Goal: Check status

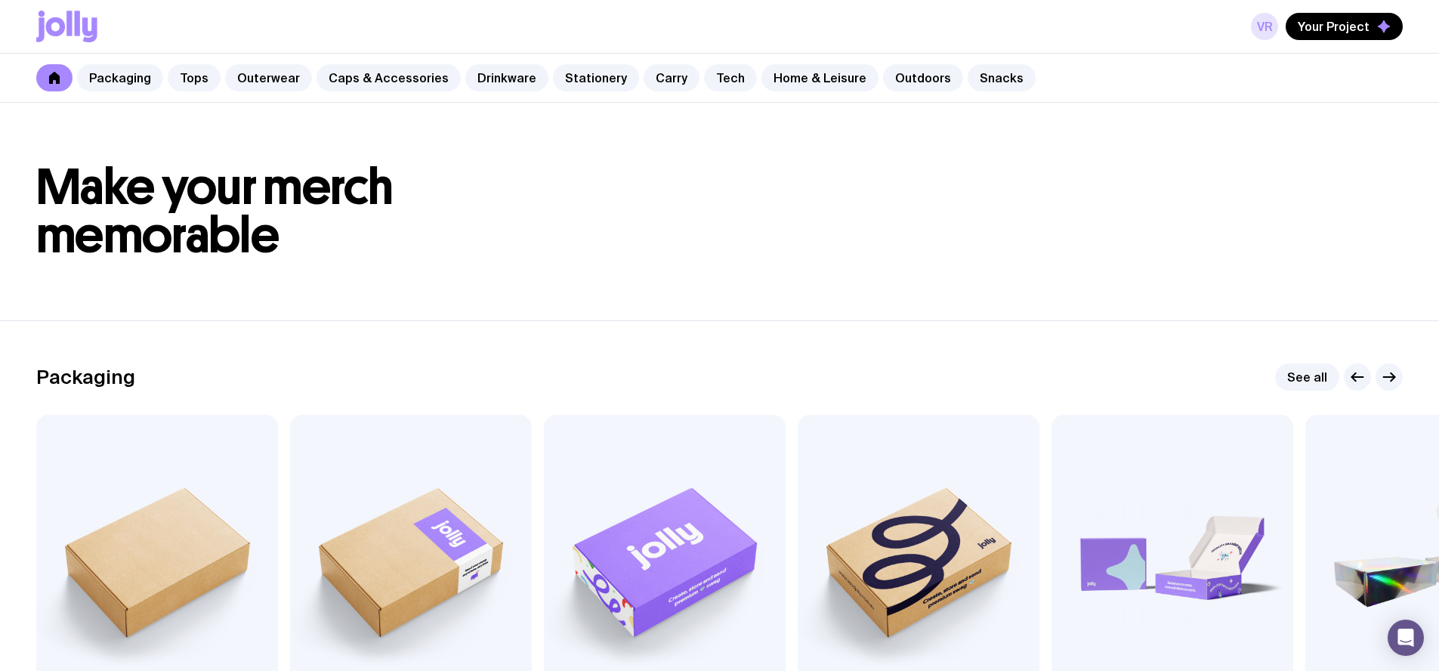
click at [1265, 26] on link "VR" at bounding box center [1264, 26] width 27 height 27
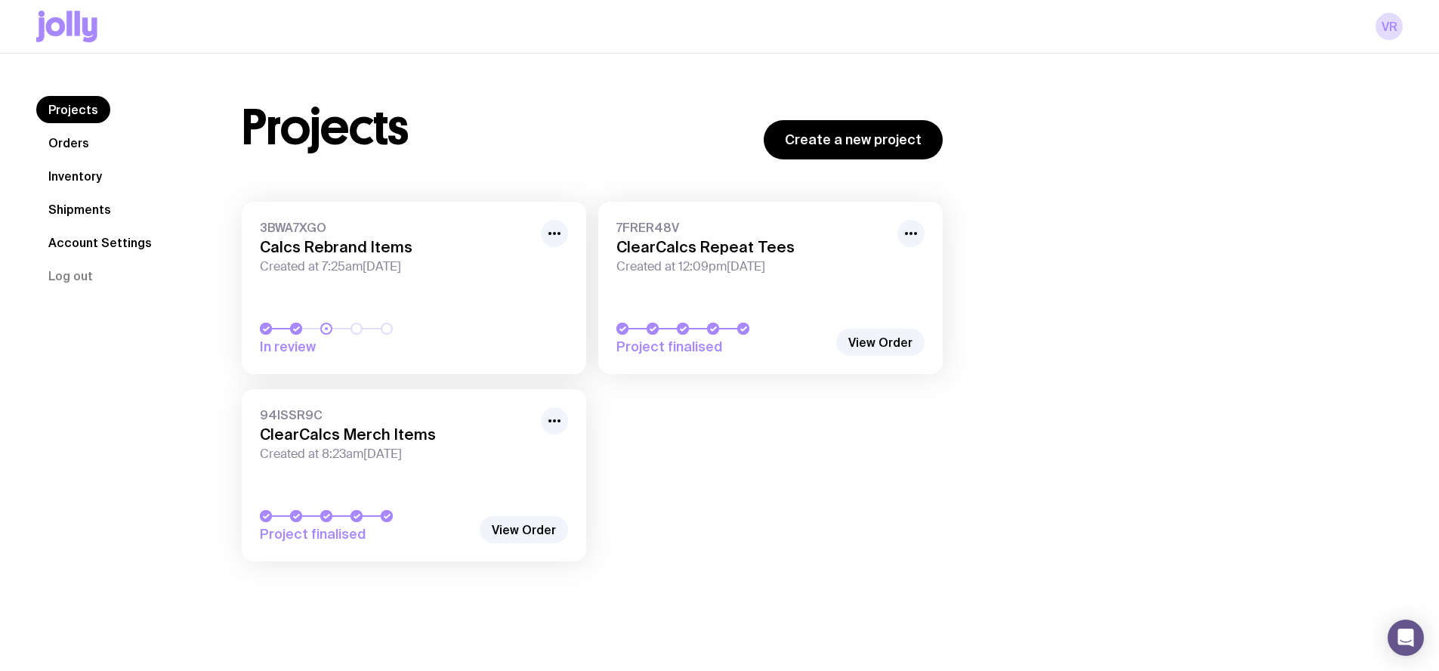
click at [402, 267] on span "Created at 7:25am[DATE]" at bounding box center [396, 266] width 272 height 15
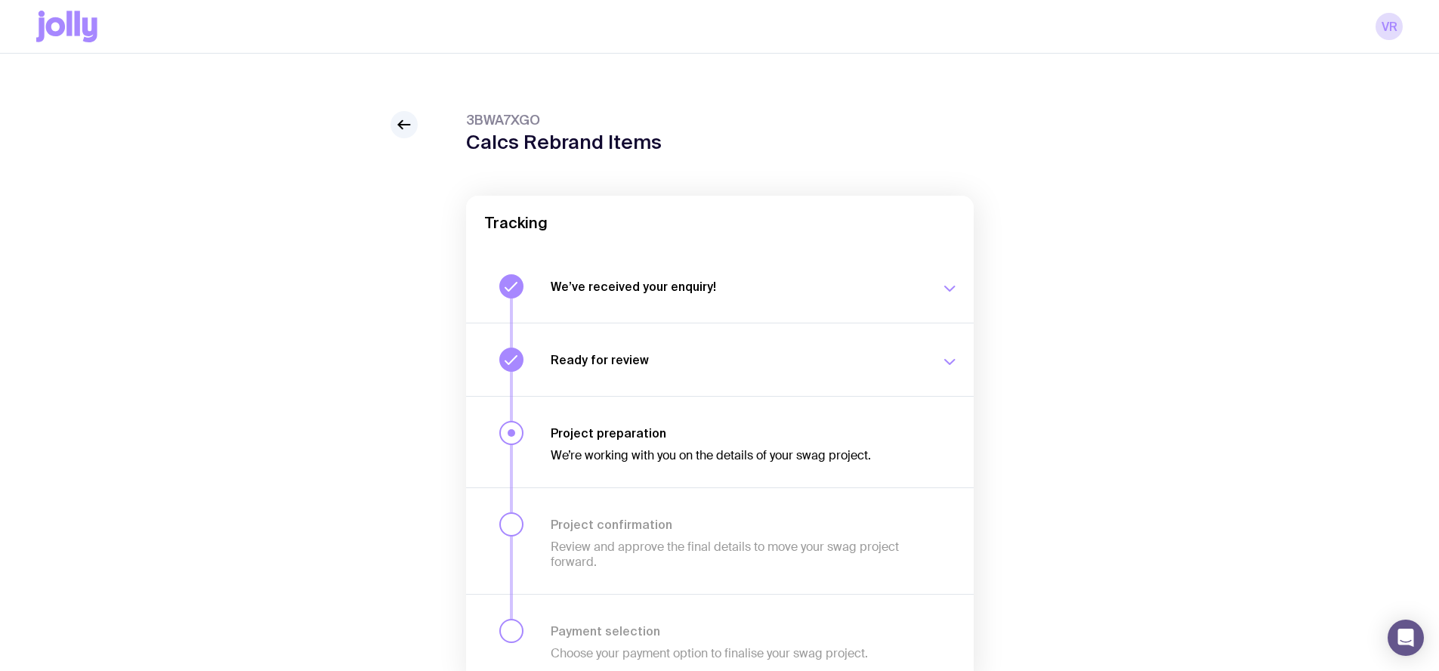
click at [668, 443] on div "We’re working with you on the details of your swag project." at bounding box center [737, 451] width 372 height 23
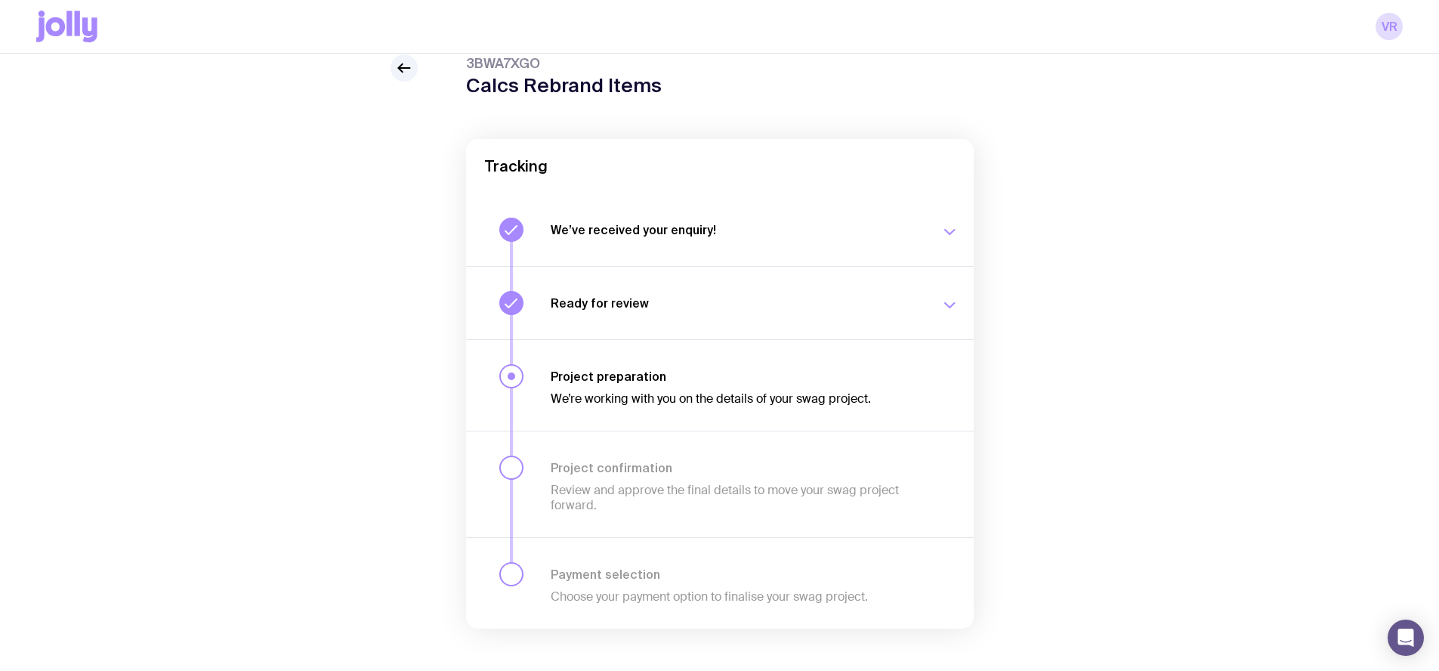
scroll to position [78, 0]
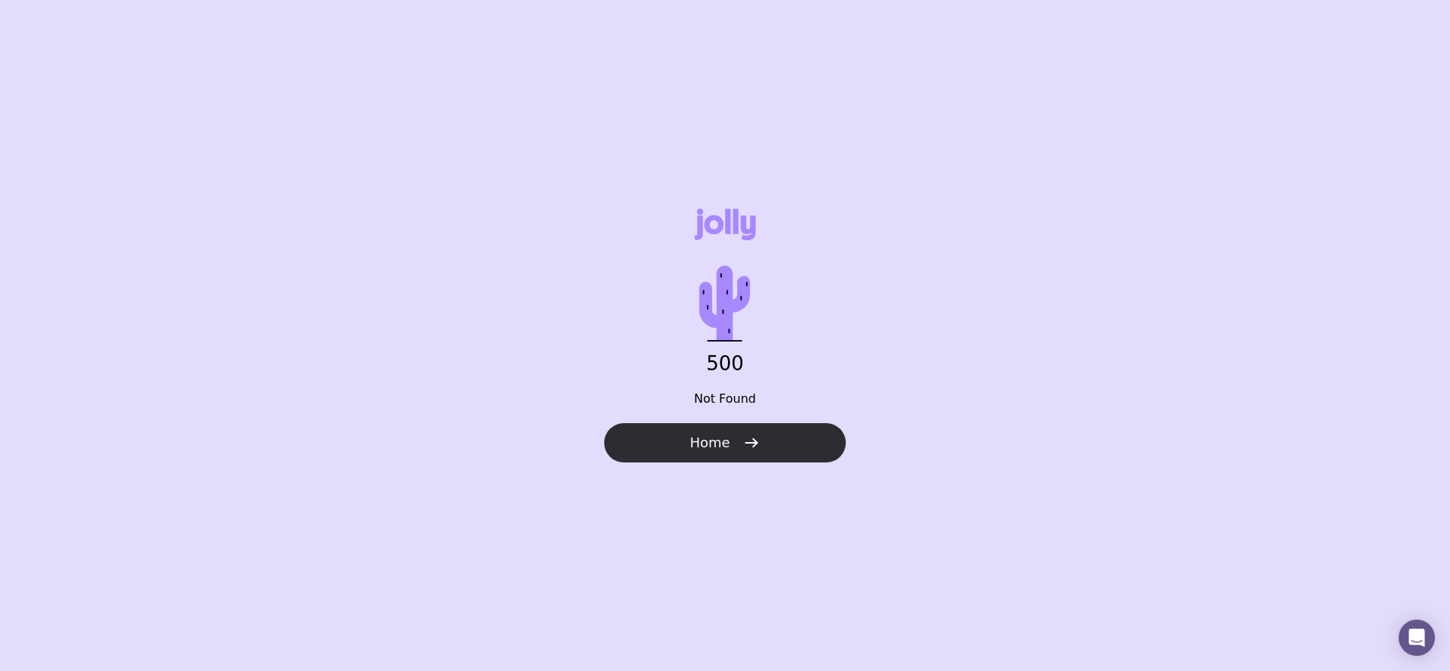
click at [691, 449] on span "Home" at bounding box center [710, 443] width 40 height 18
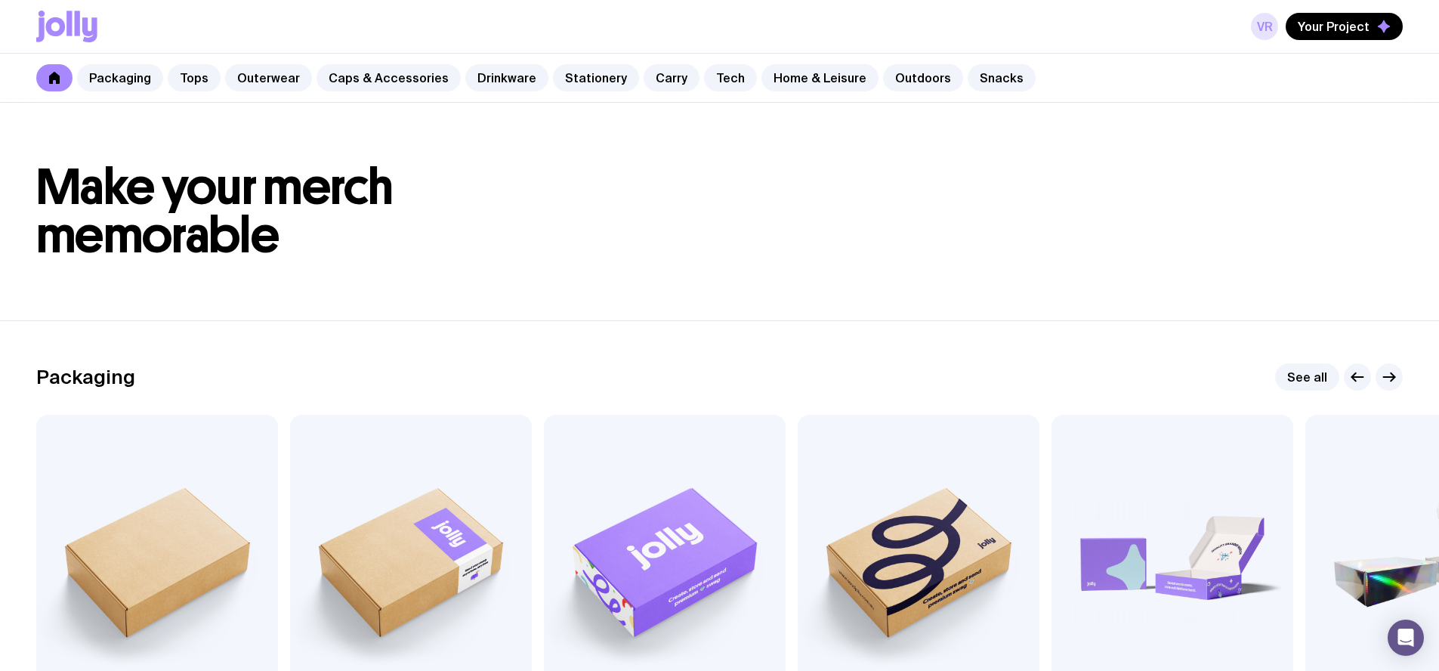
click at [1272, 24] on link "VR" at bounding box center [1264, 26] width 27 height 27
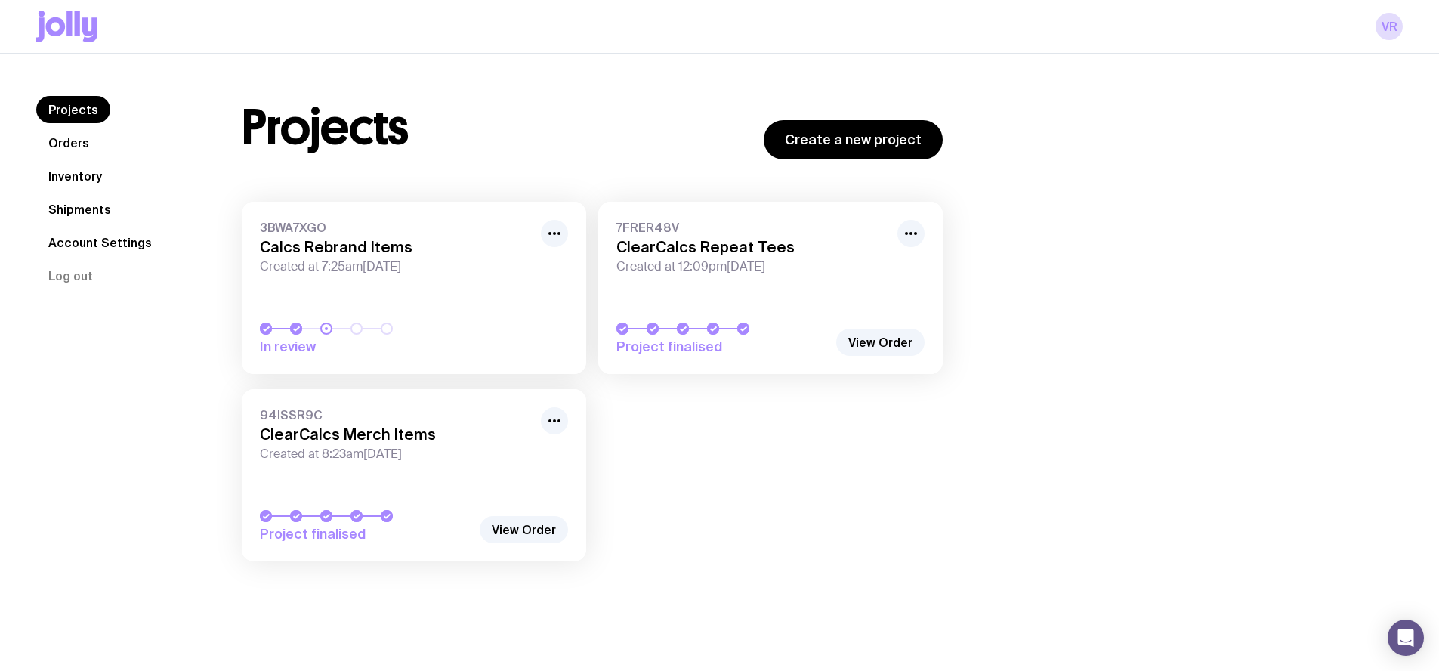
click at [327, 329] on div at bounding box center [326, 329] width 12 height 12
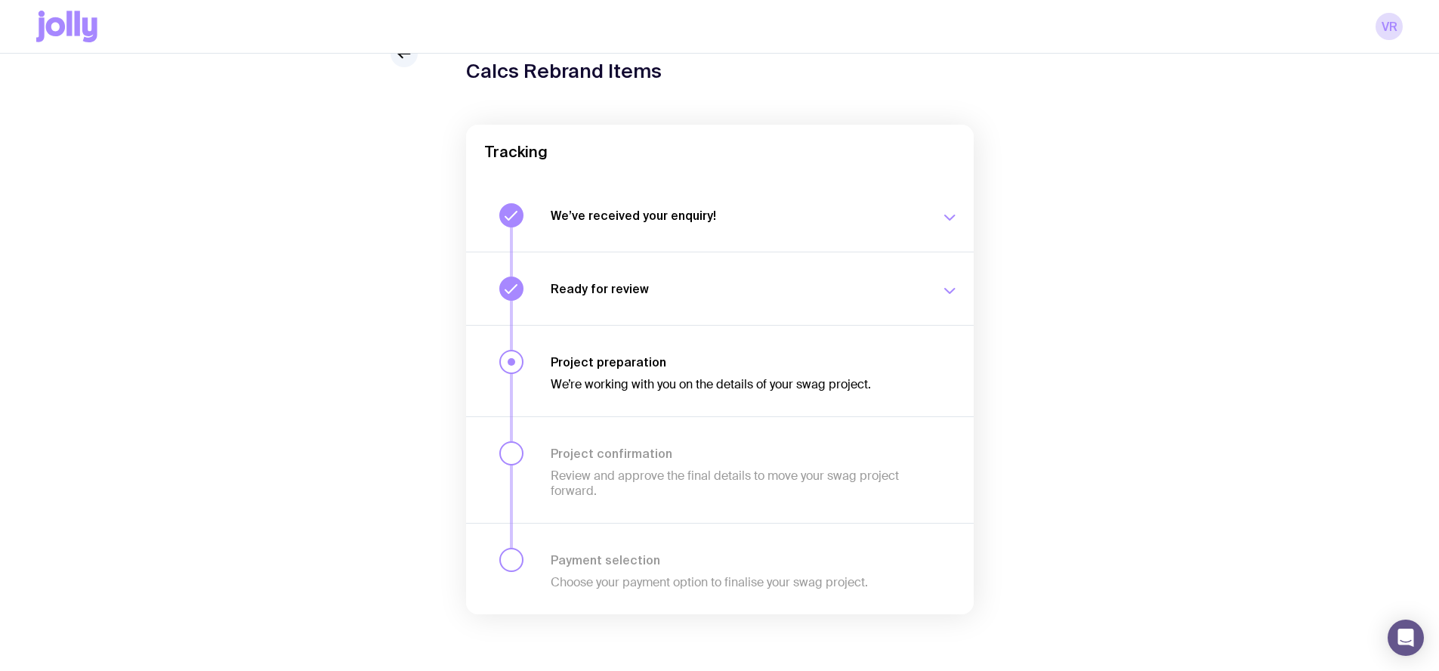
scroll to position [78, 0]
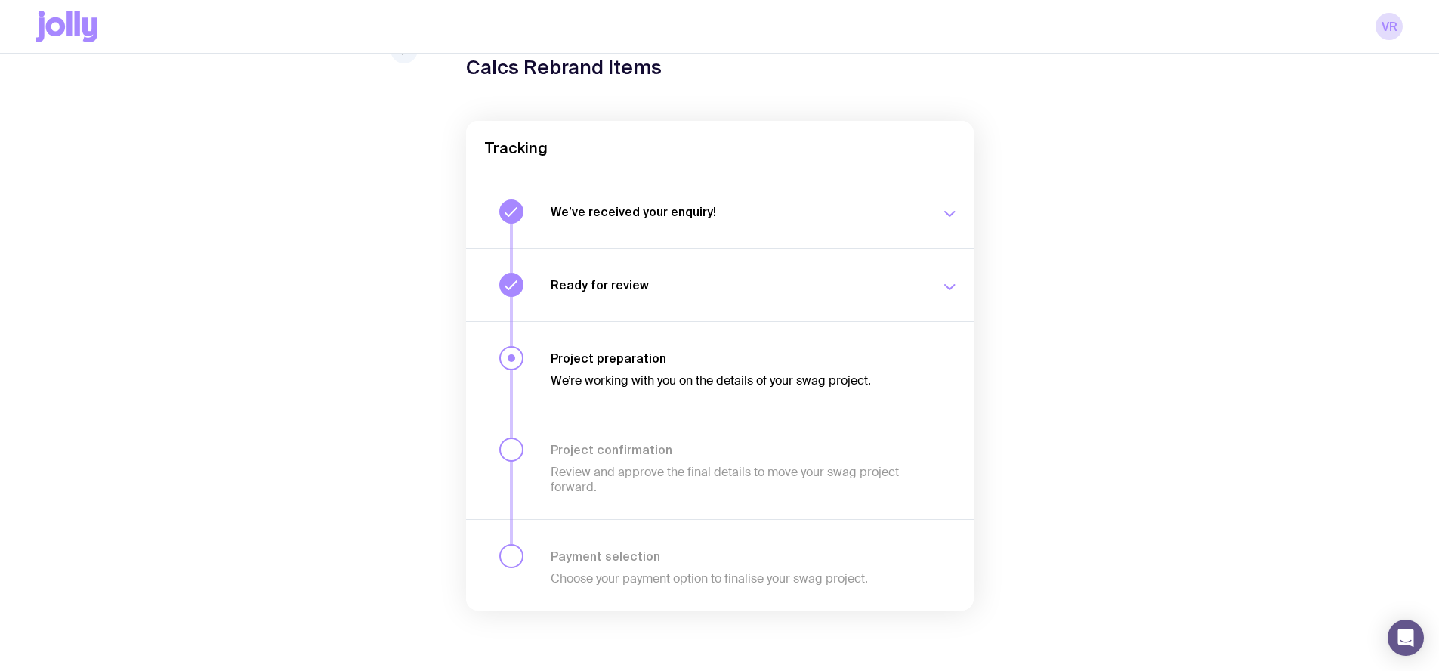
click at [783, 264] on button "Ready for review We’ll notify you as soon as your proposal and merch concepts a…" at bounding box center [720, 284] width 508 height 73
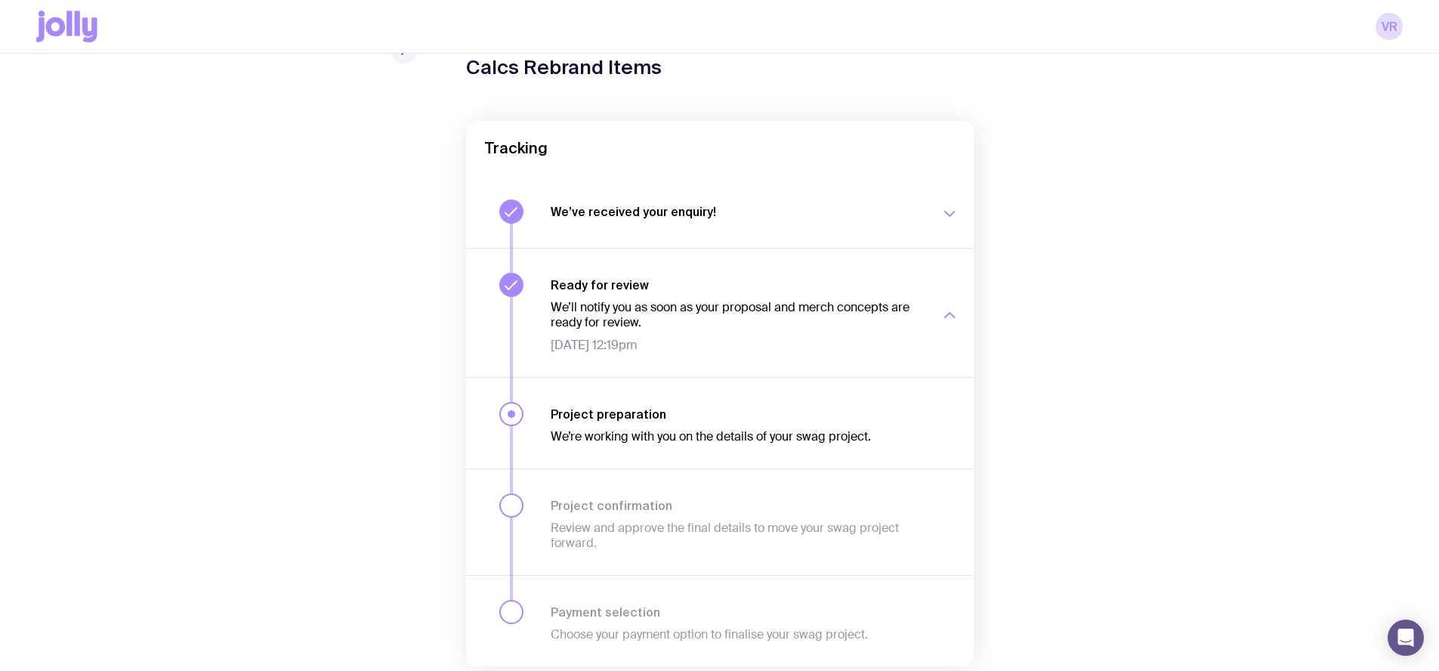
click at [728, 215] on h3 "We’ve received your enquiry!" at bounding box center [737, 211] width 372 height 15
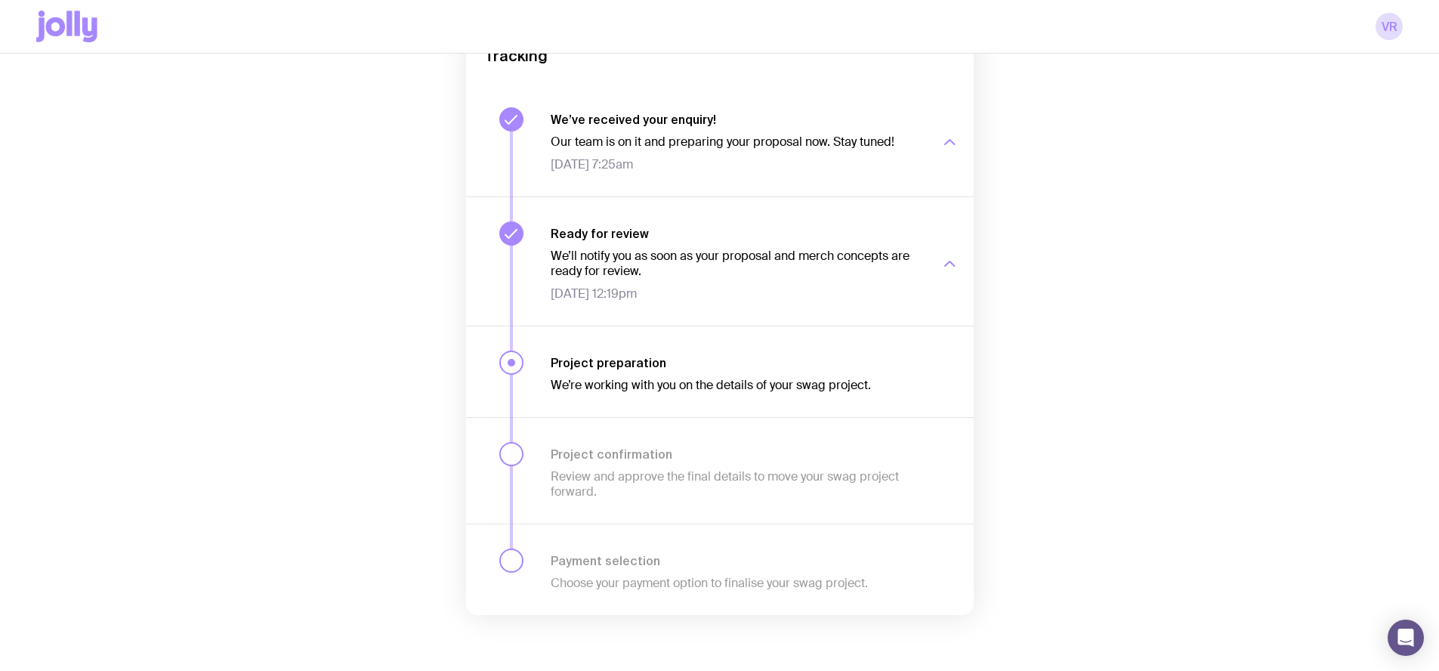
scroll to position [174, 0]
